Goal: Browse casually

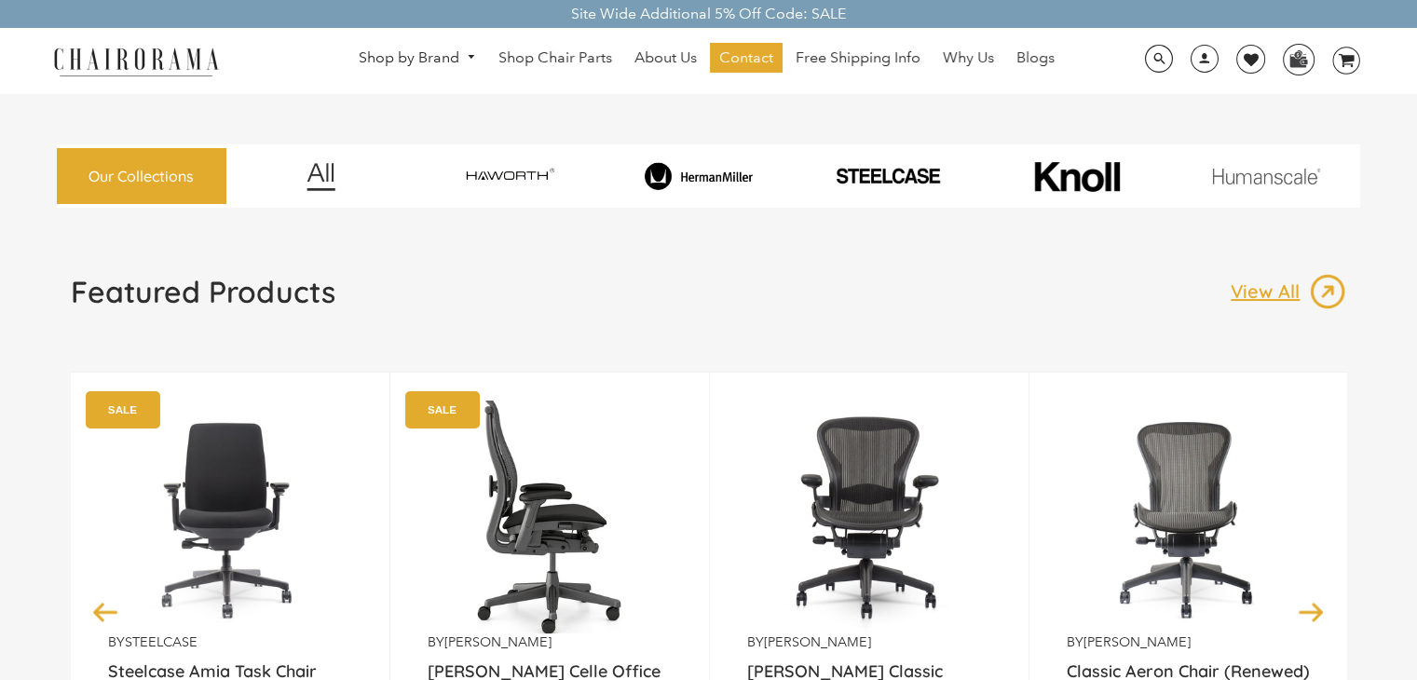
click at [600, 499] on img at bounding box center [550, 517] width 244 height 233
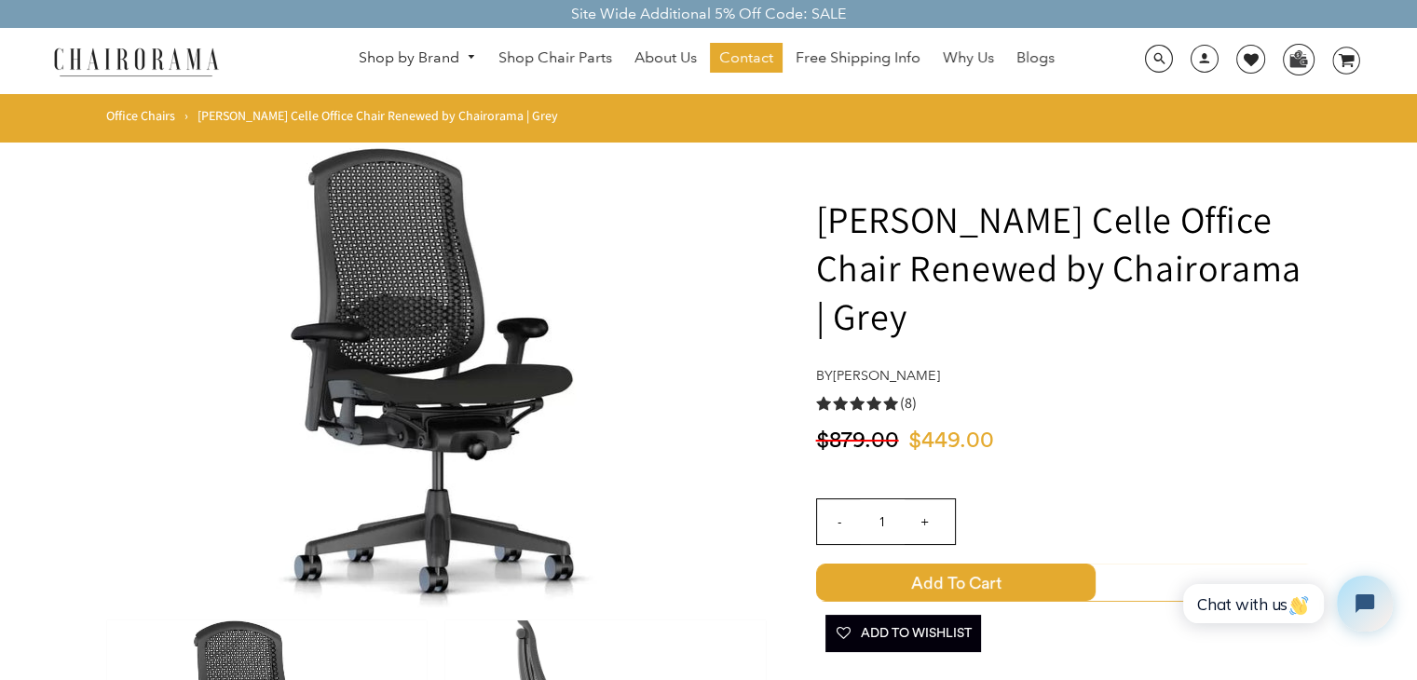
click at [149, 62] on img at bounding box center [136, 61] width 186 height 33
